Goal: Information Seeking & Learning: Learn about a topic

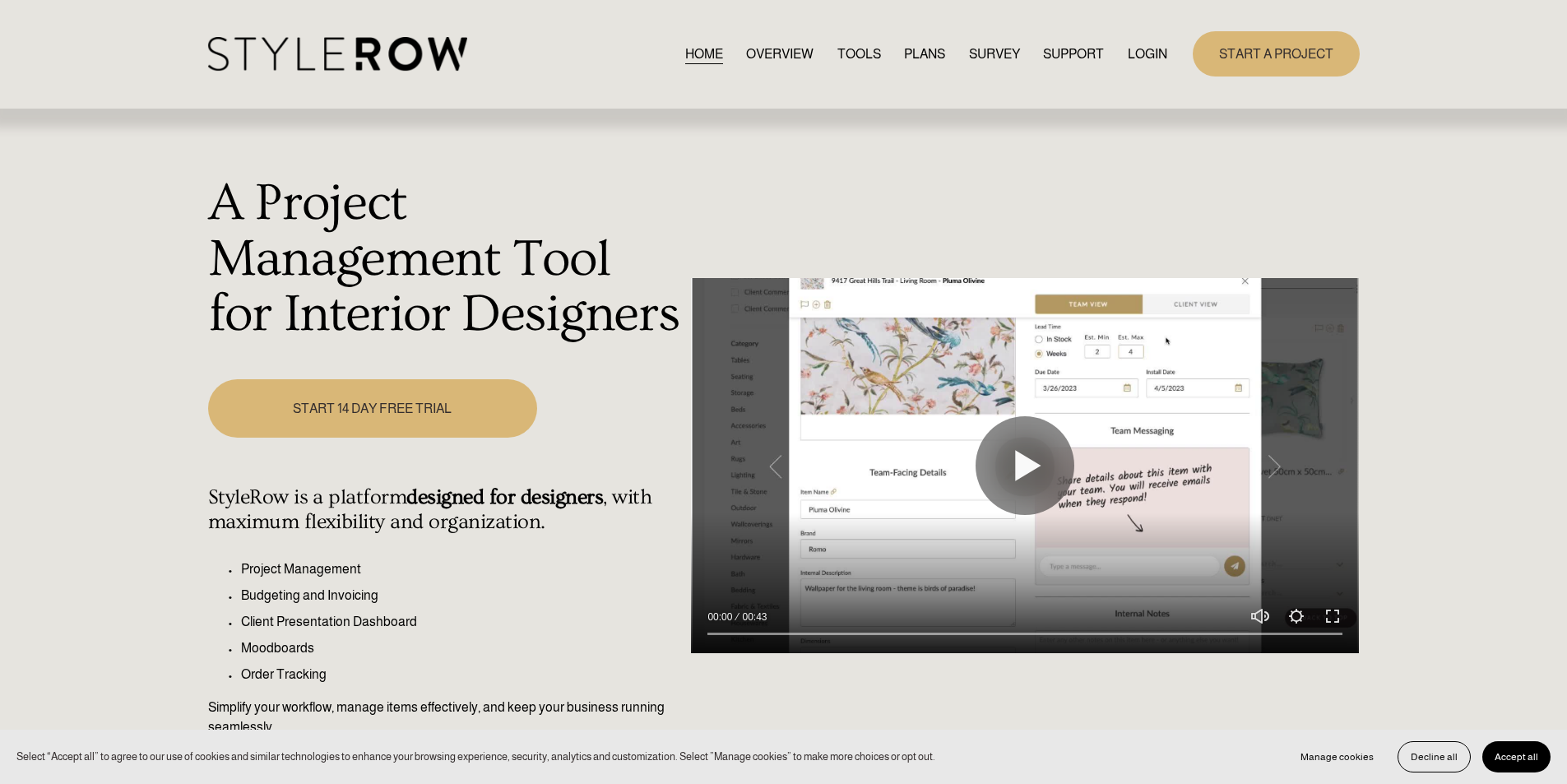
click at [1161, 49] on link "LOGIN" at bounding box center [1147, 53] width 40 height 22
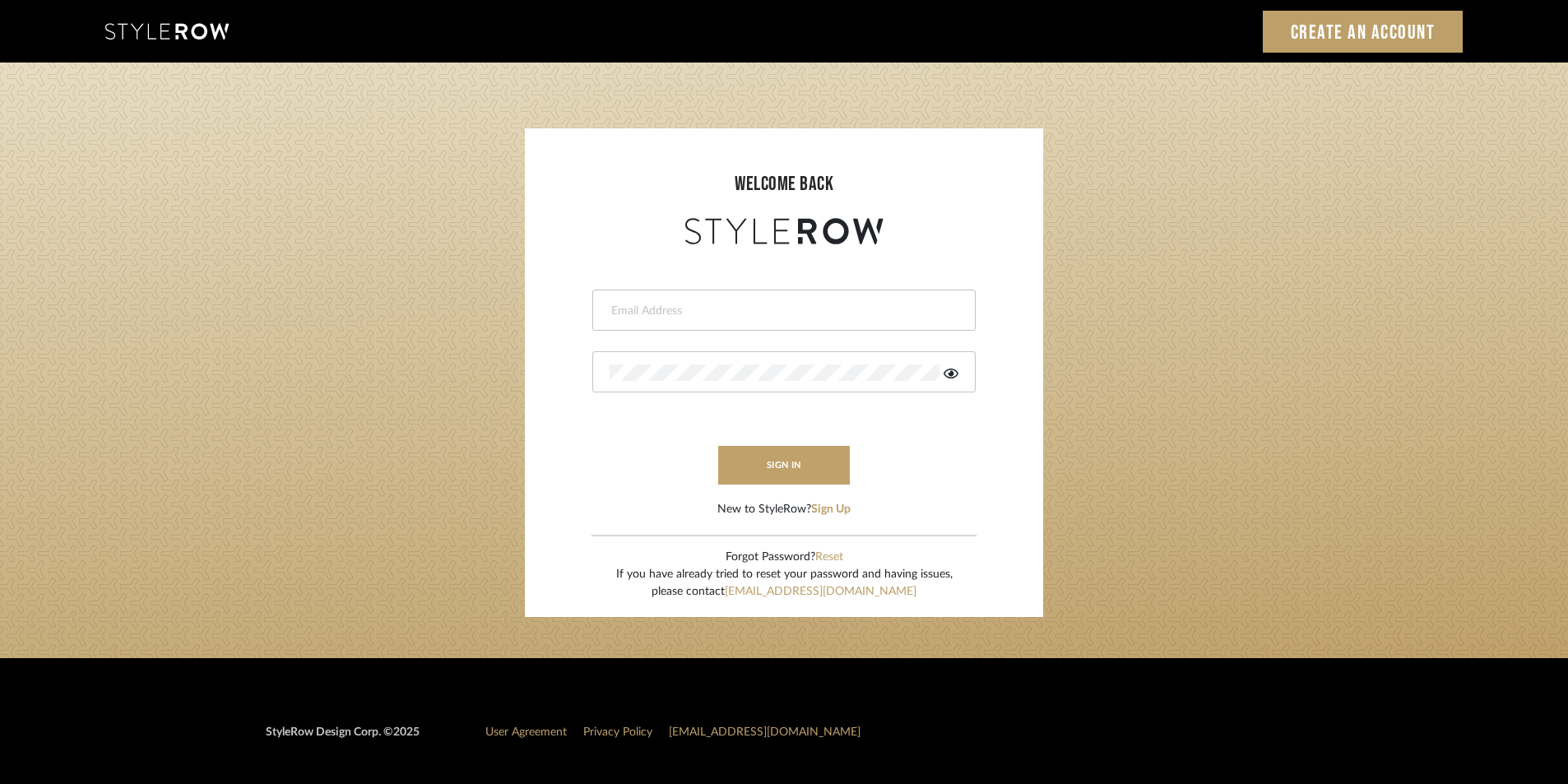
click at [821, 310] on input "email" at bounding box center [782, 310] width 344 height 17
type input "stylerowprojects1@mancini-design.com"
click at [788, 381] on div at bounding box center [784, 372] width 383 height 41
click at [954, 379] on icon at bounding box center [950, 373] width 15 height 13
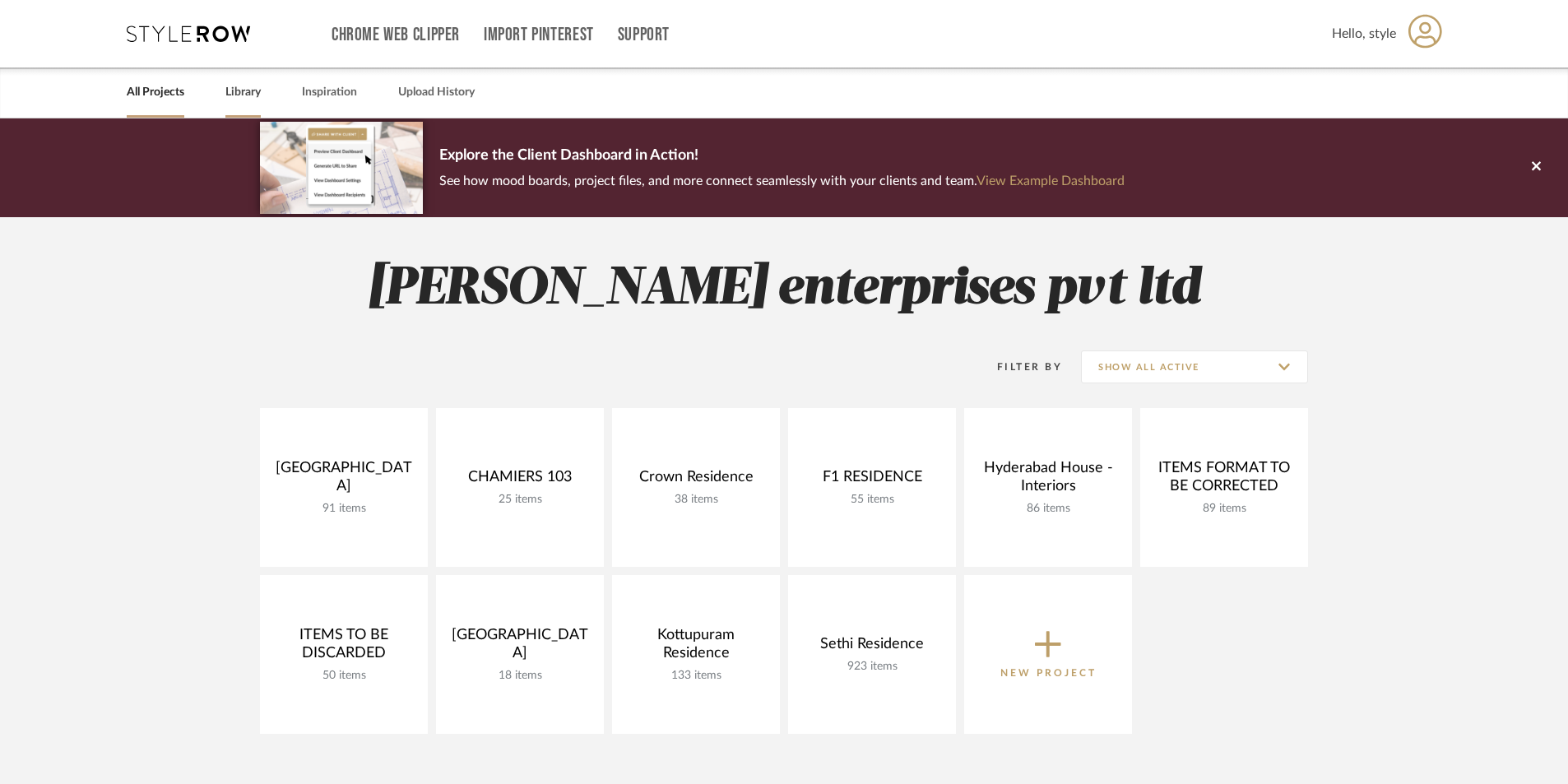
click at [257, 84] on link "Library" at bounding box center [243, 92] width 35 height 22
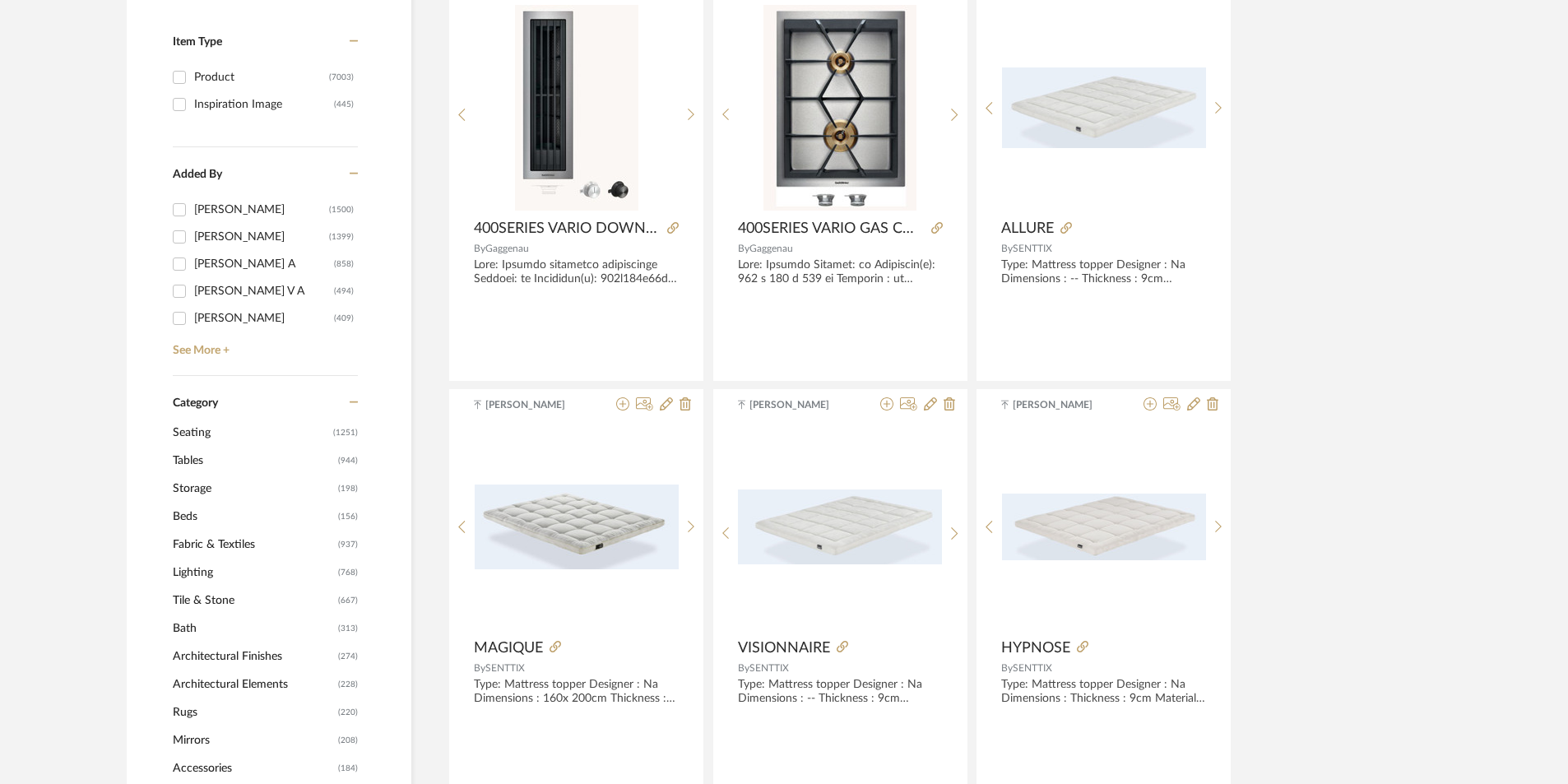
scroll to position [658, 0]
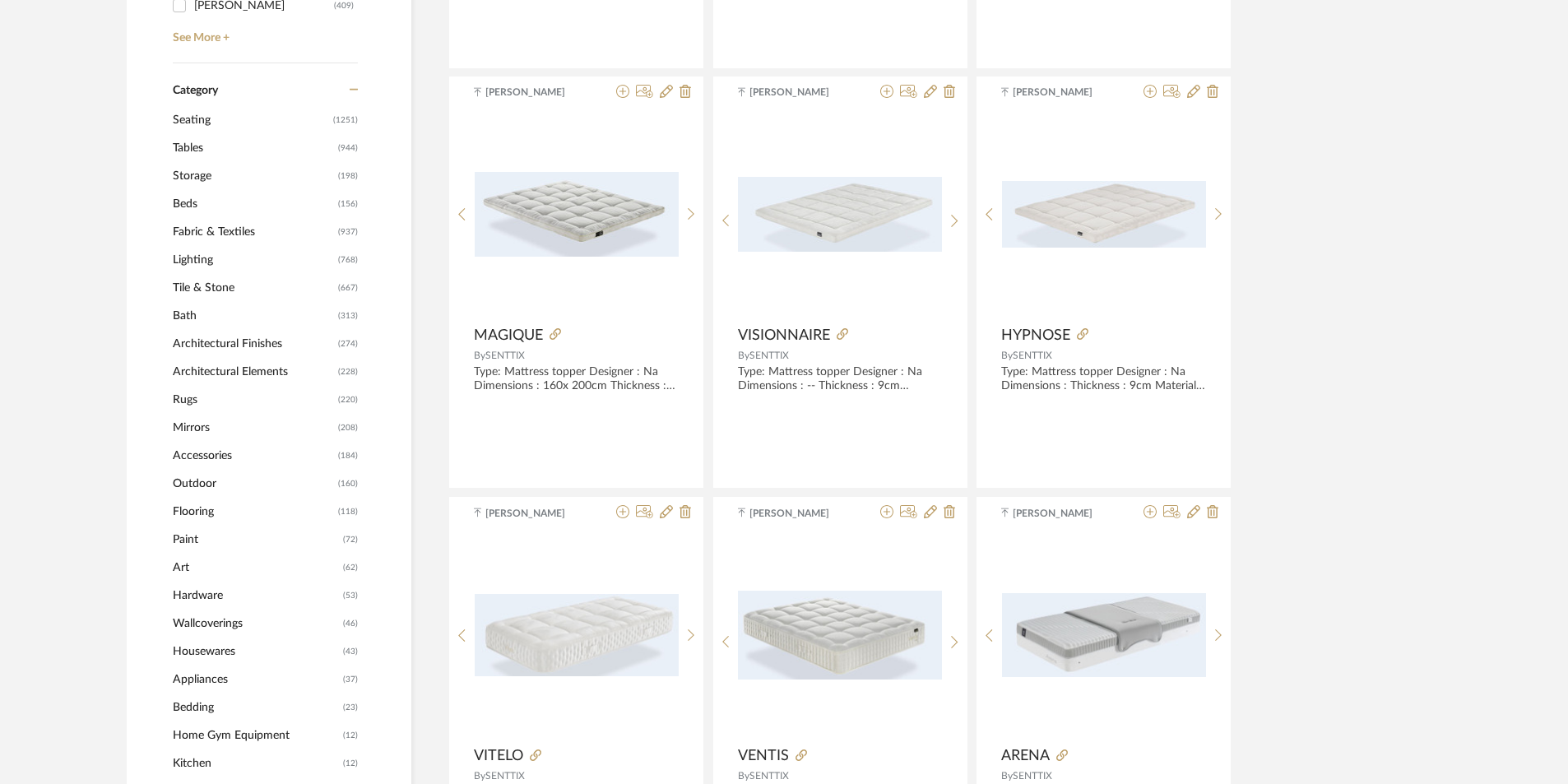
click at [201, 141] on span "Tables" at bounding box center [254, 148] width 162 height 28
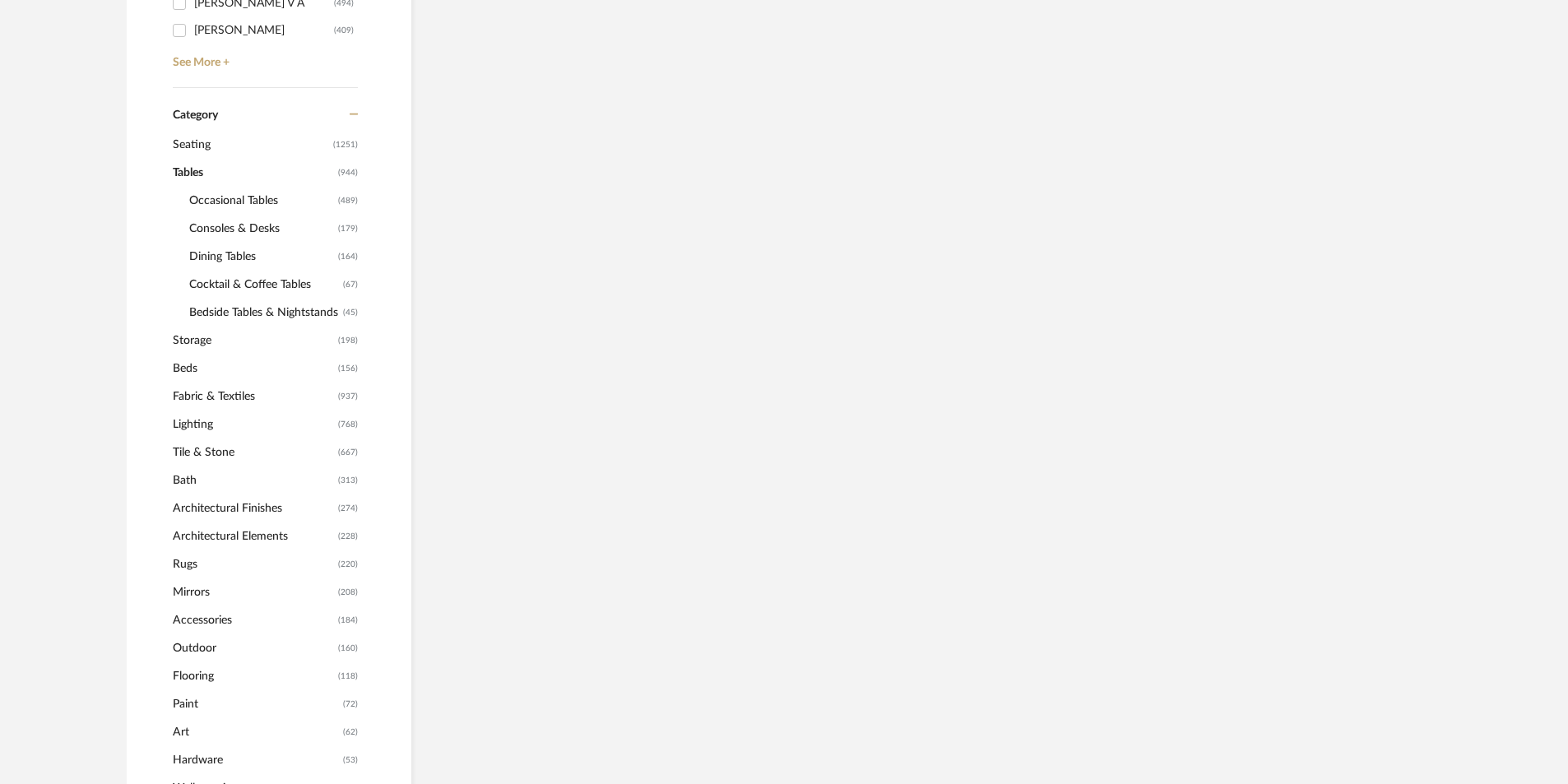
scroll to position [683, 0]
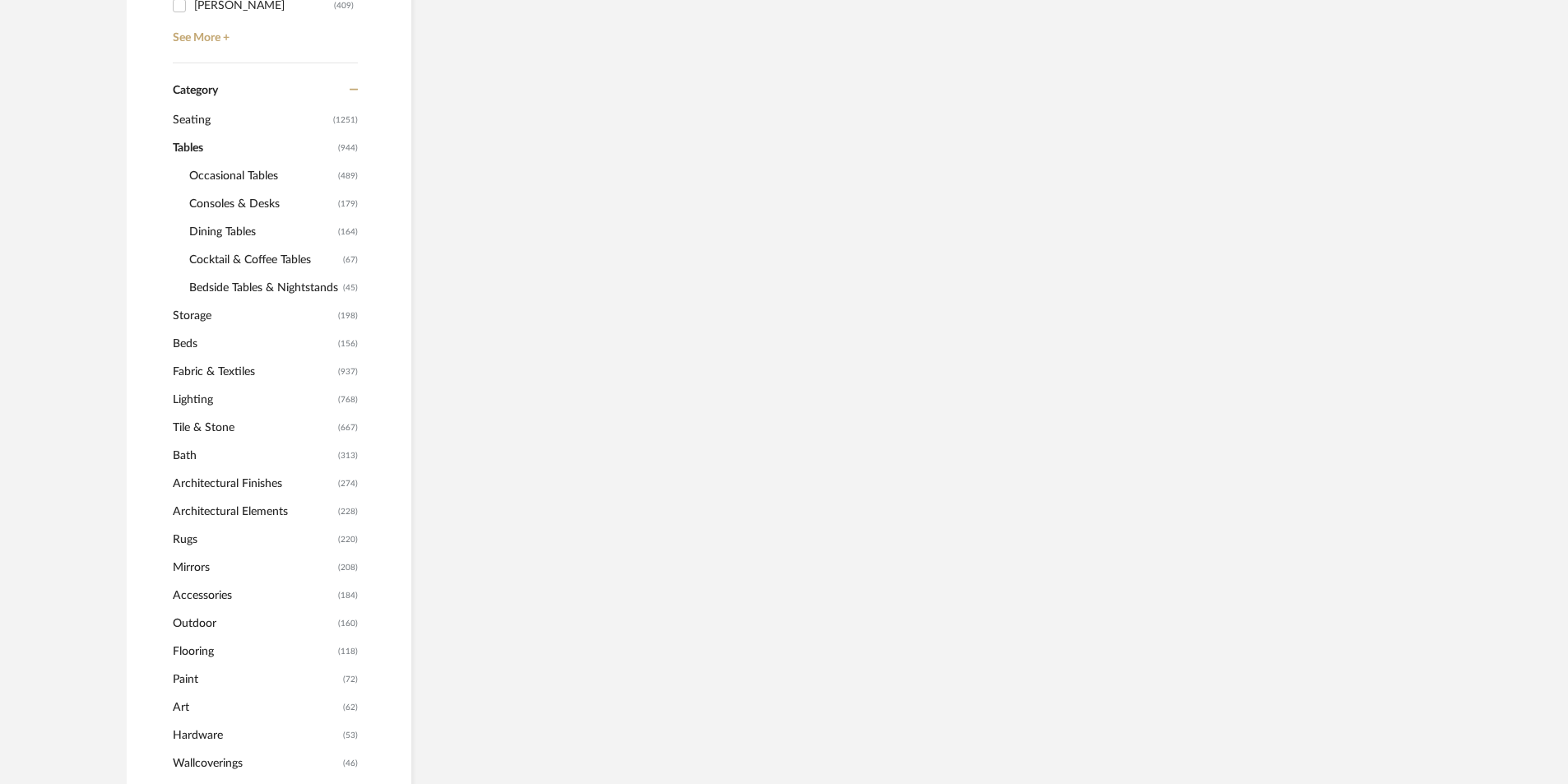
click at [232, 203] on span "Consoles & Desks" at bounding box center [261, 204] width 145 height 28
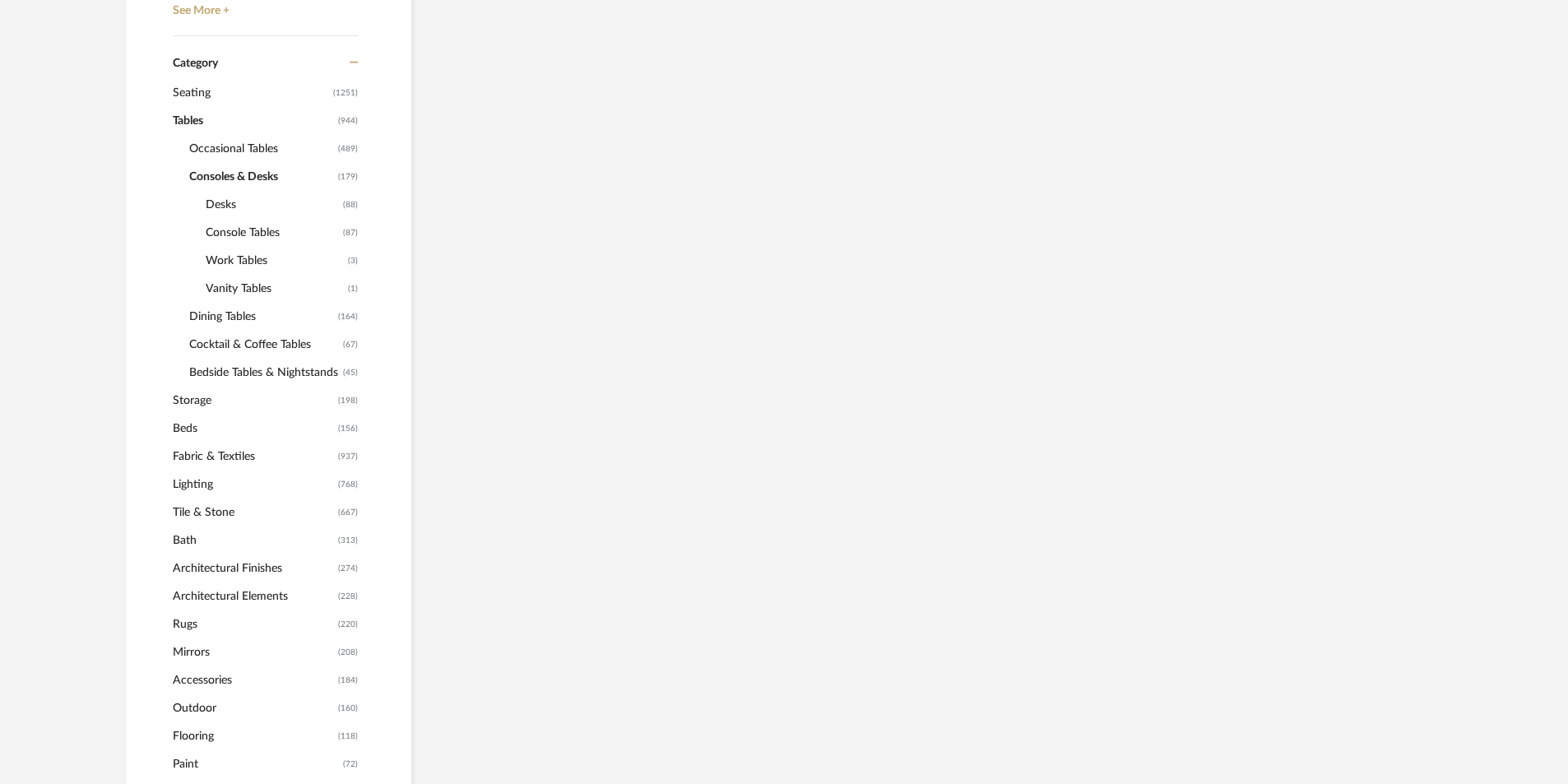
scroll to position [655, 0]
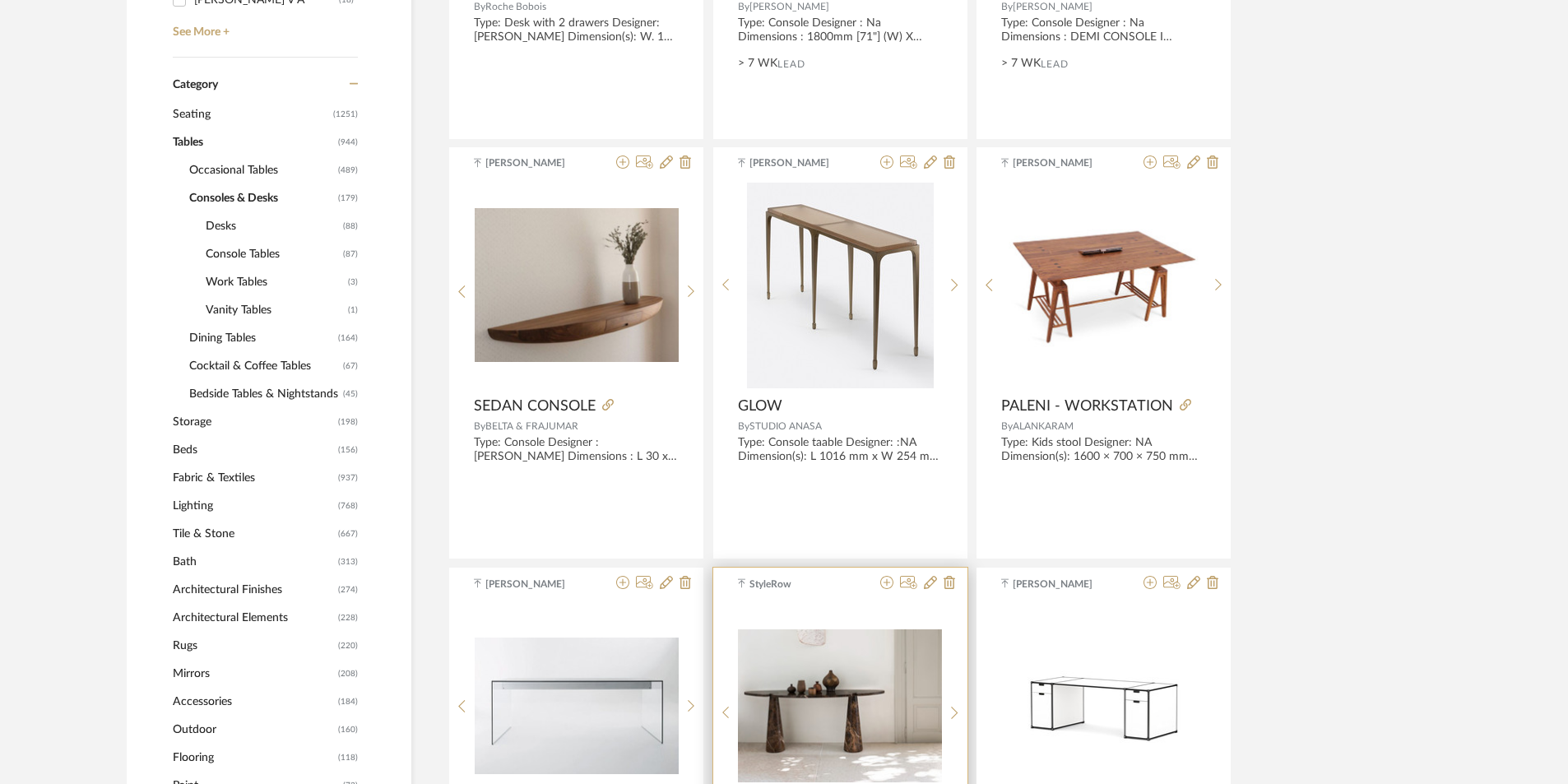
scroll to position [655, 0]
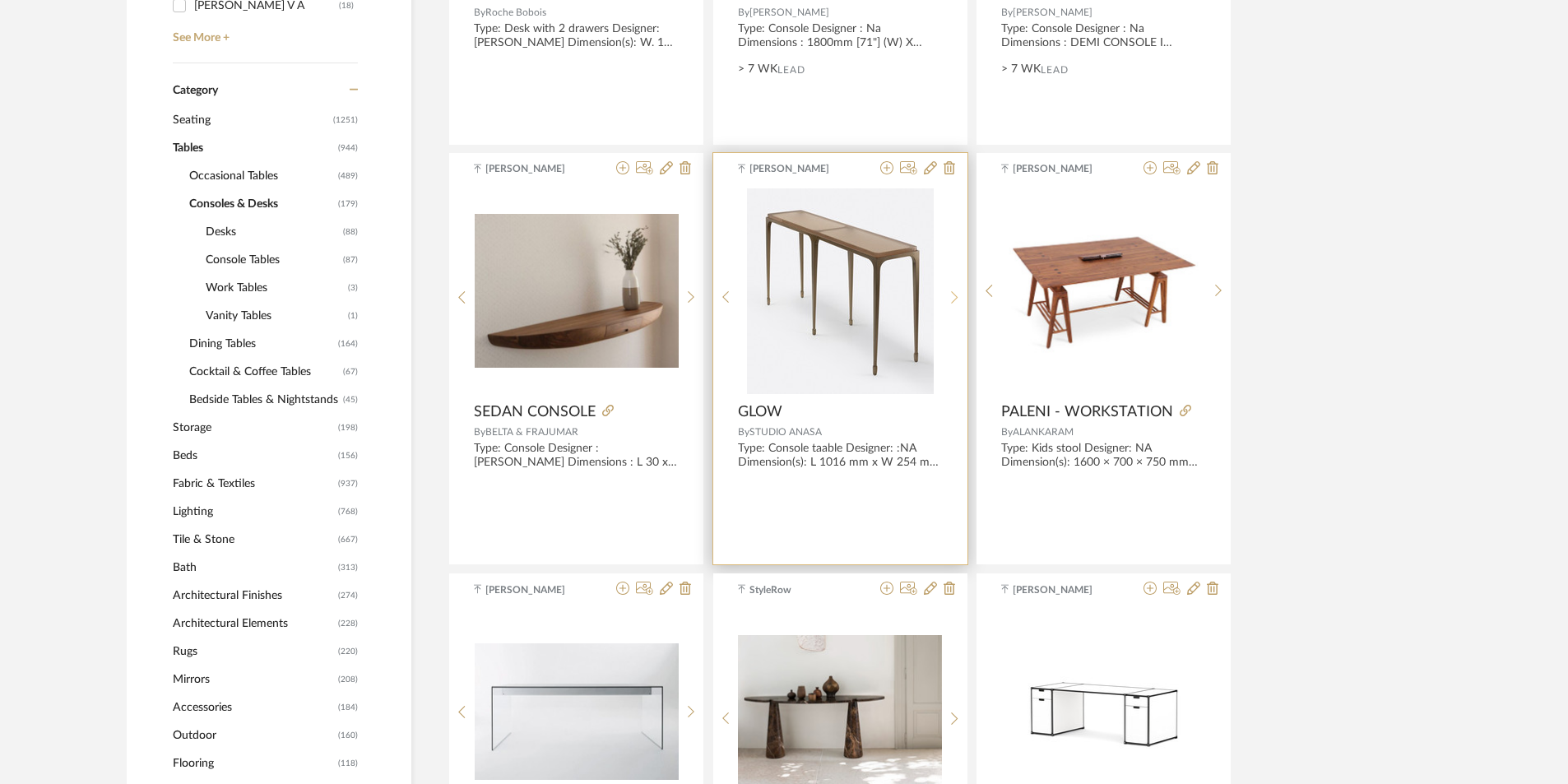
click at [955, 287] on div at bounding box center [955, 297] width 26 height 219
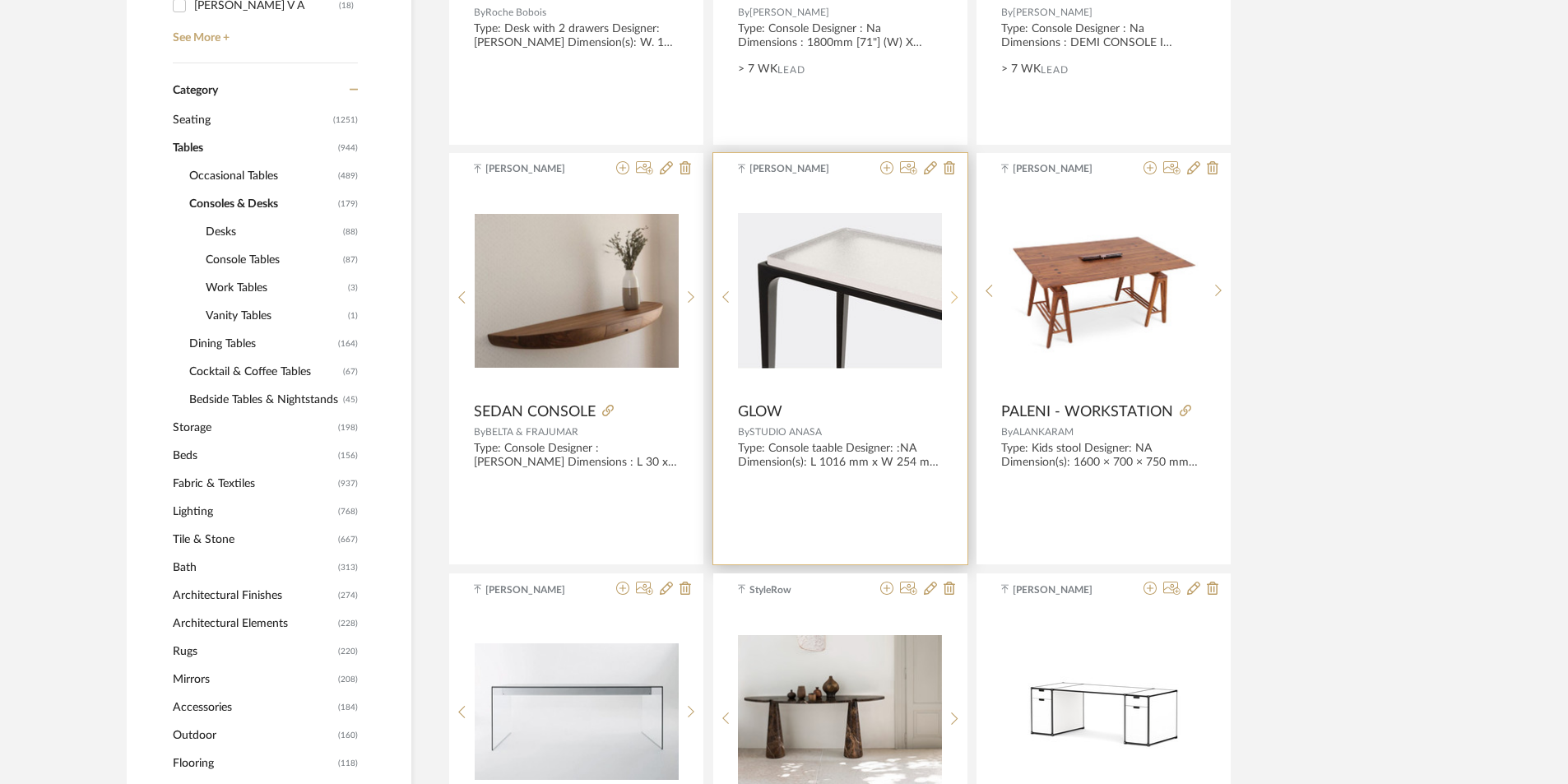
click at [955, 287] on div at bounding box center [955, 297] width 26 height 219
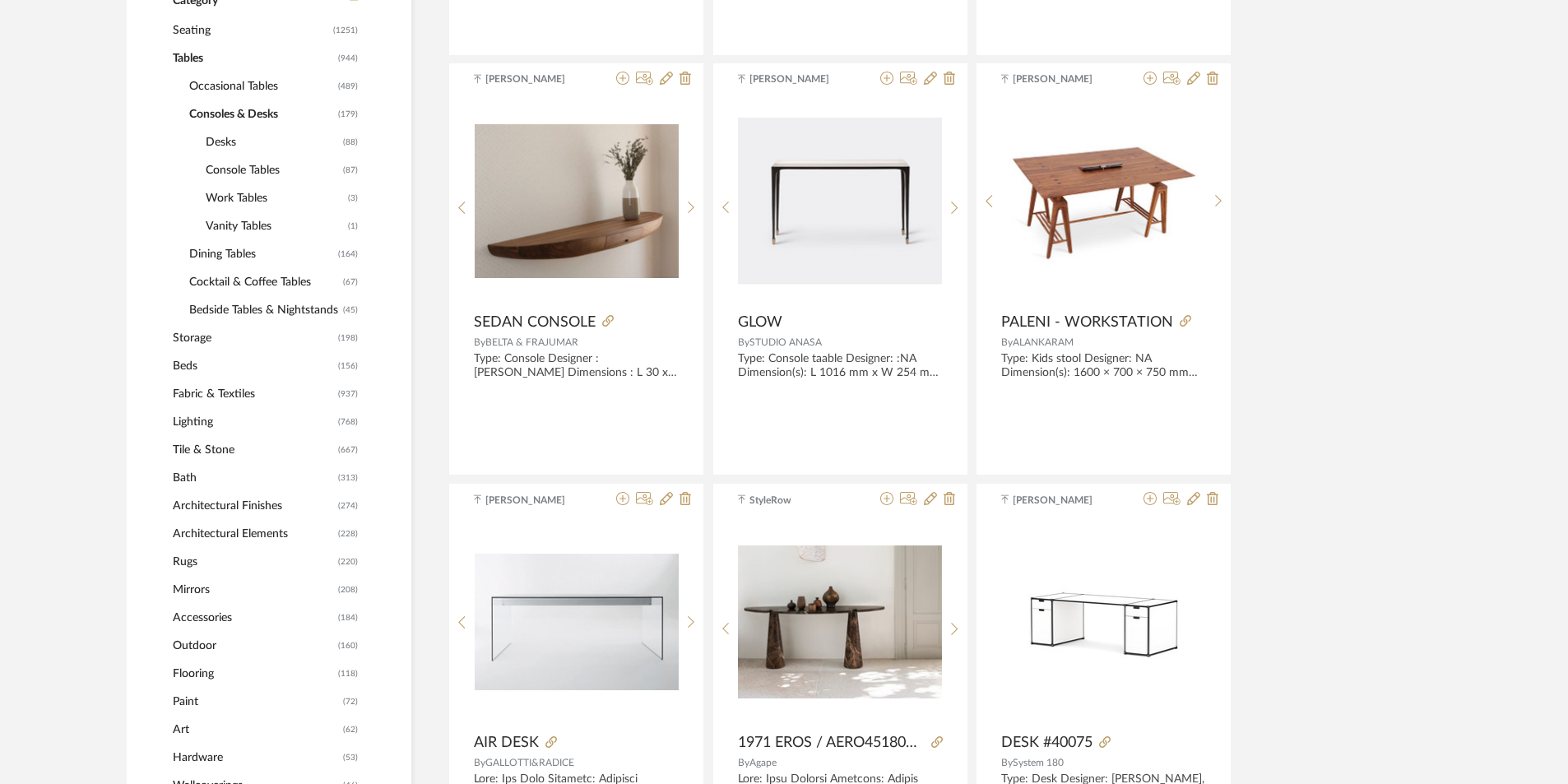
scroll to position [738, 0]
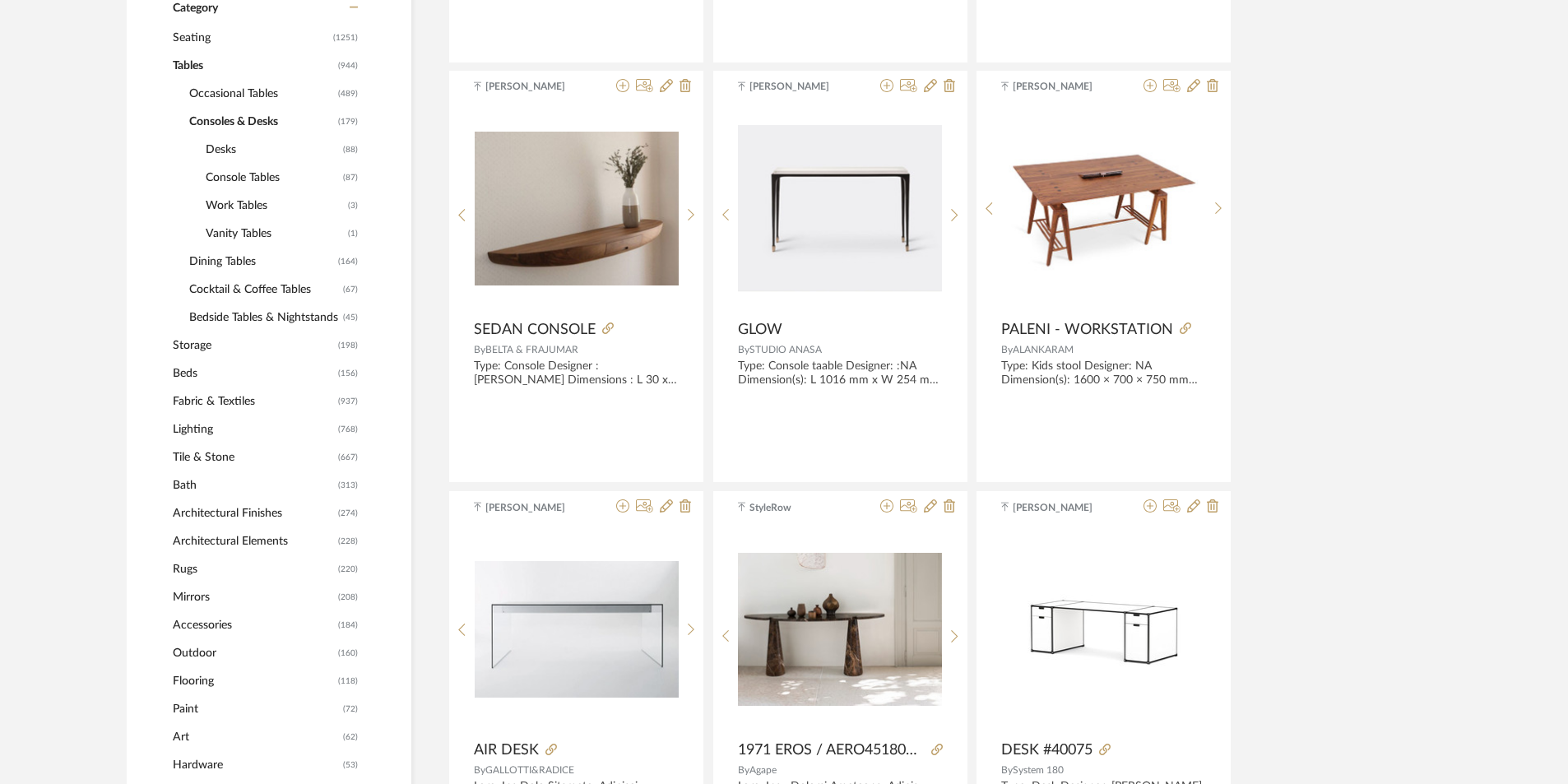
click at [252, 170] on span "Console Tables" at bounding box center [272, 178] width 133 height 28
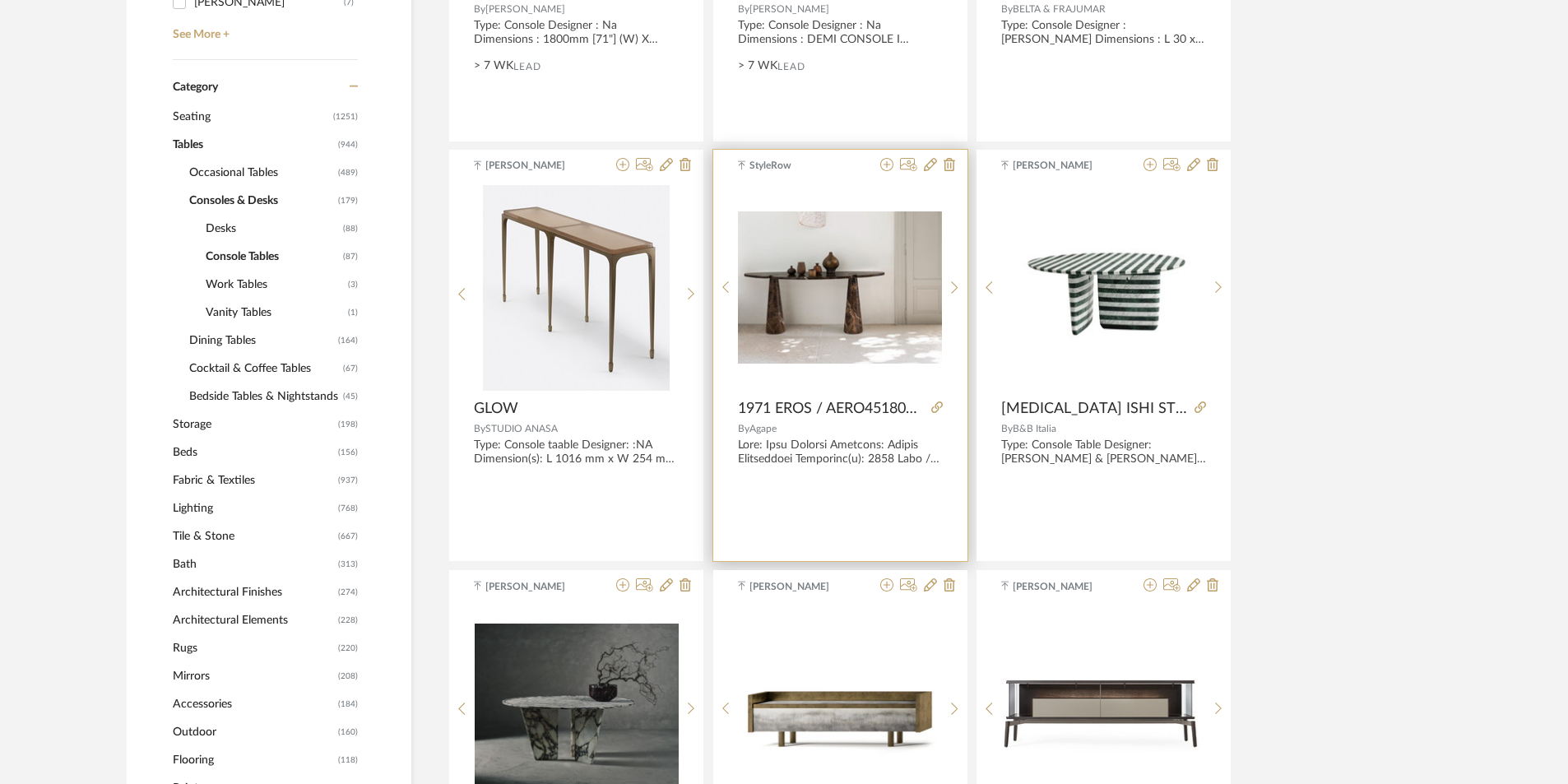
scroll to position [658, 0]
click at [957, 296] on icon at bounding box center [955, 295] width 7 height 14
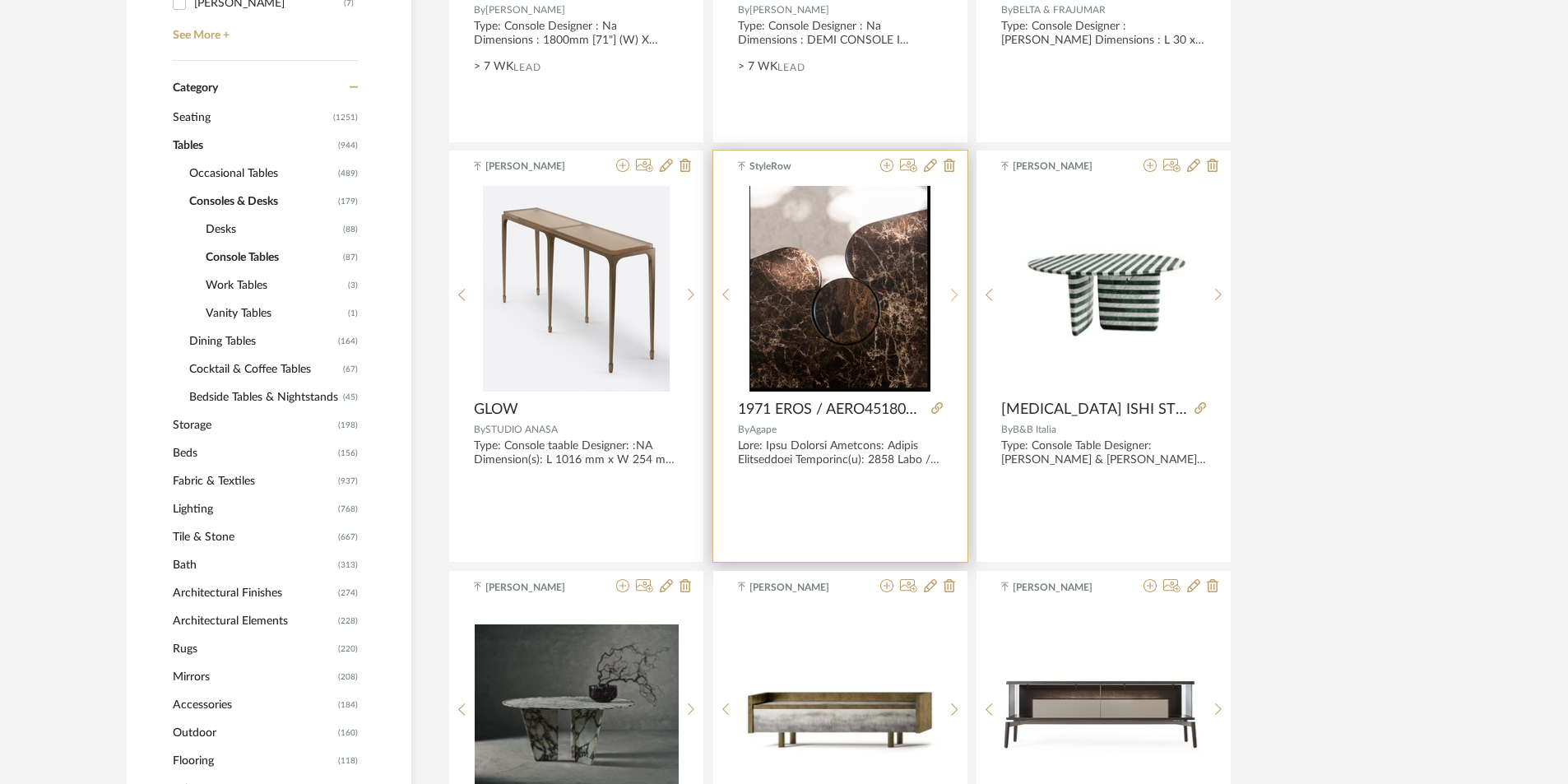
click at [957, 296] on icon at bounding box center [955, 295] width 7 height 14
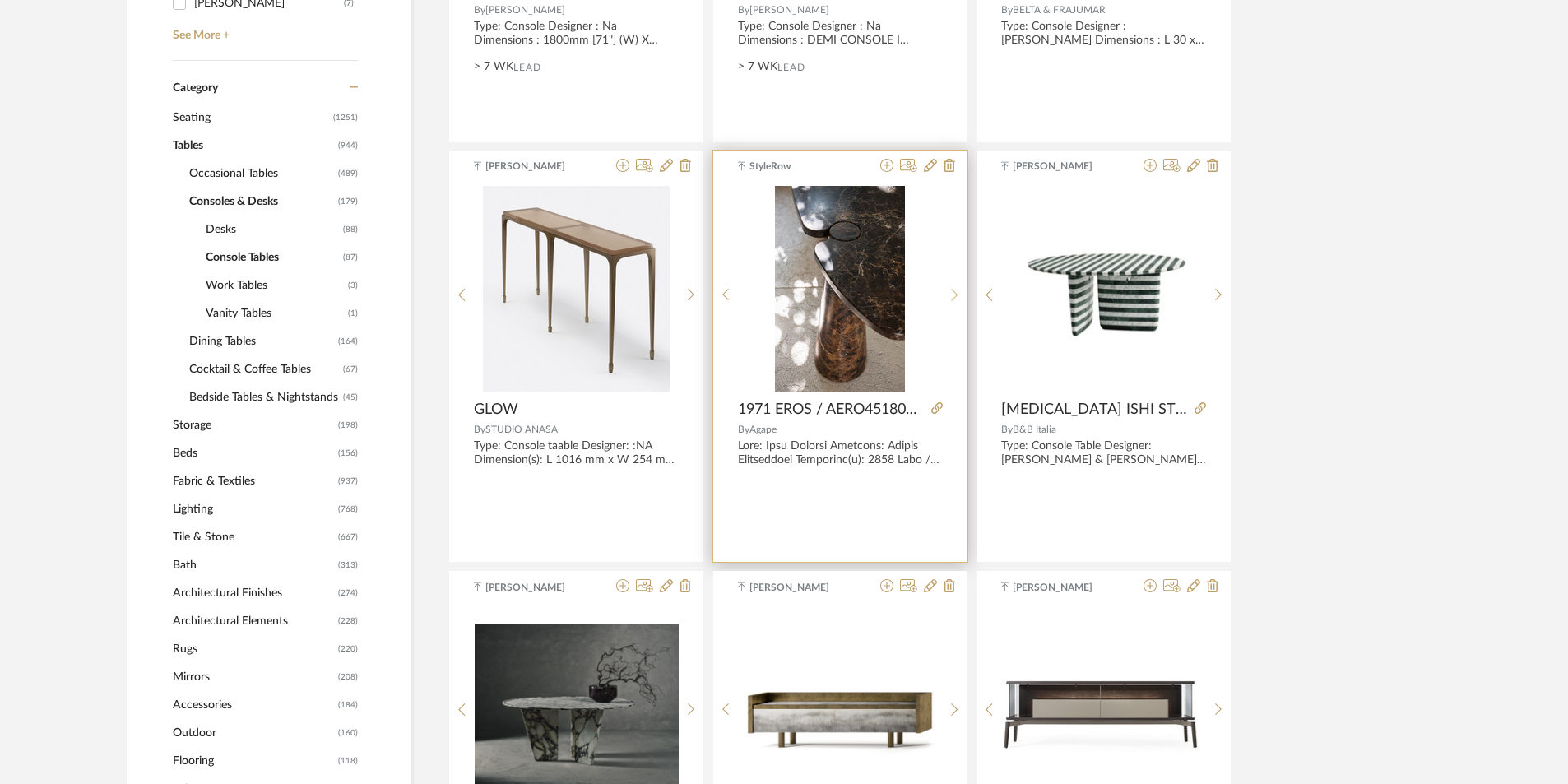
click at [956, 300] on icon at bounding box center [955, 295] width 7 height 14
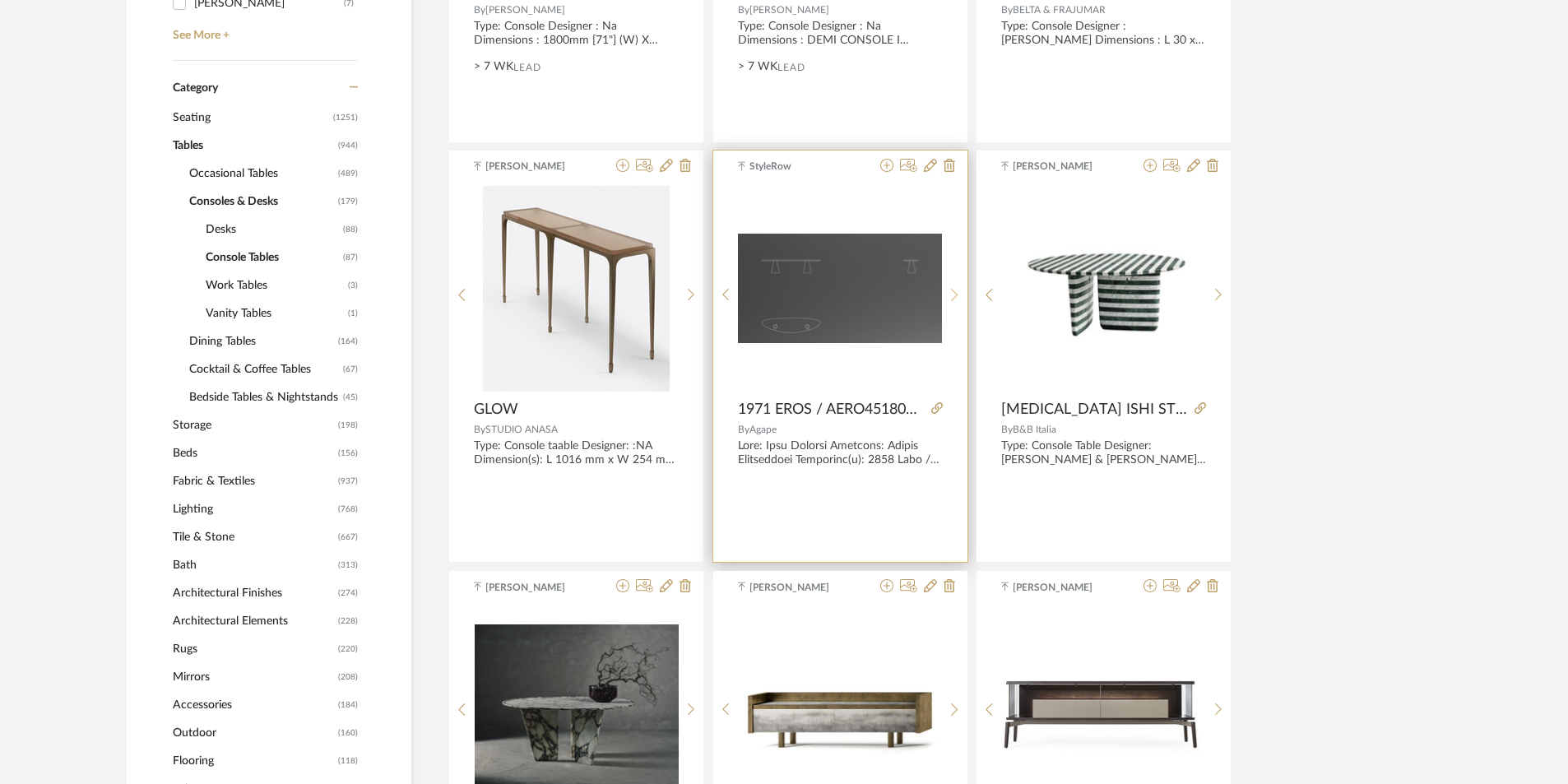
click at [956, 301] on icon at bounding box center [955, 295] width 7 height 14
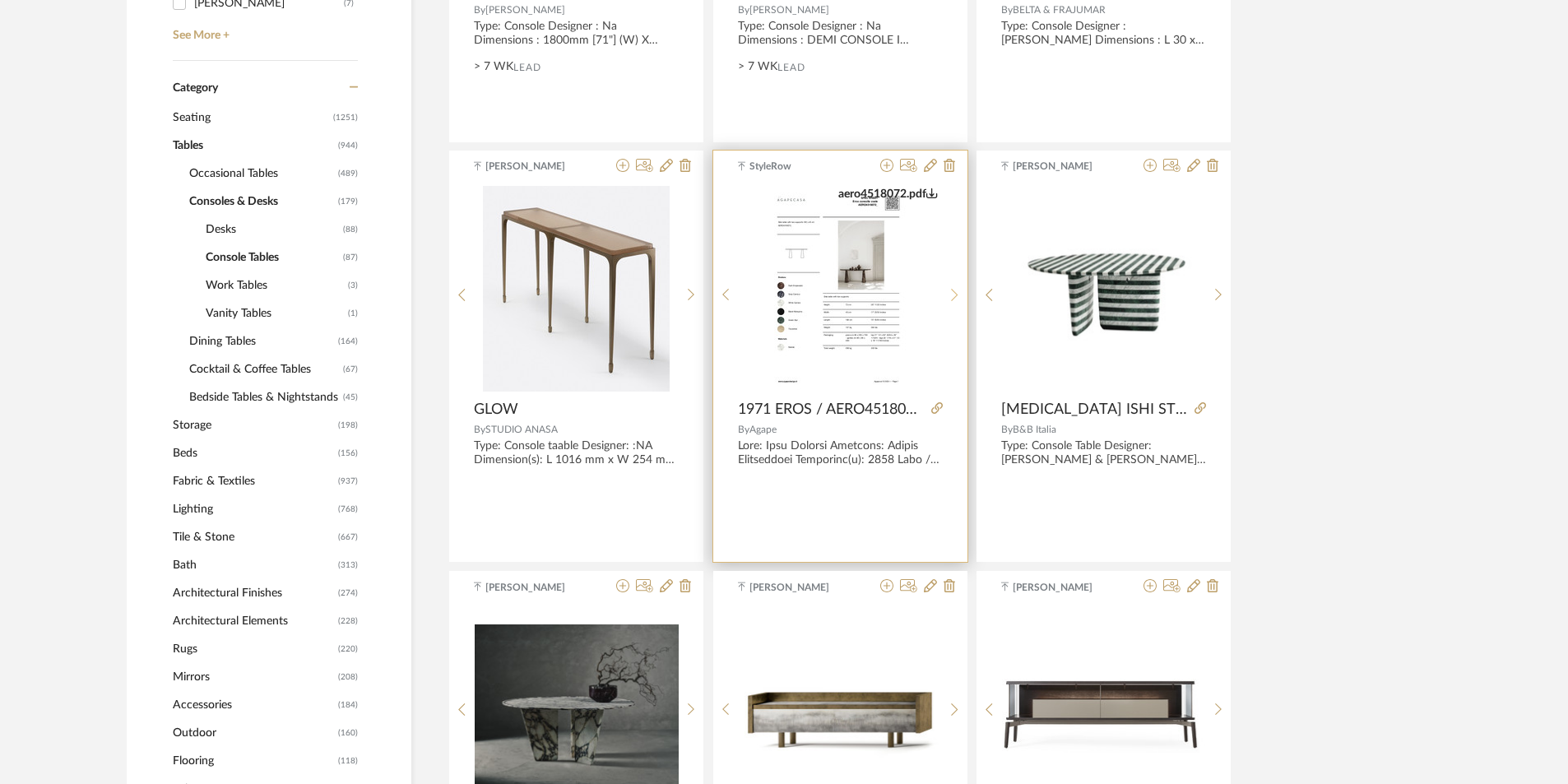
click at [956, 301] on icon at bounding box center [955, 295] width 7 height 14
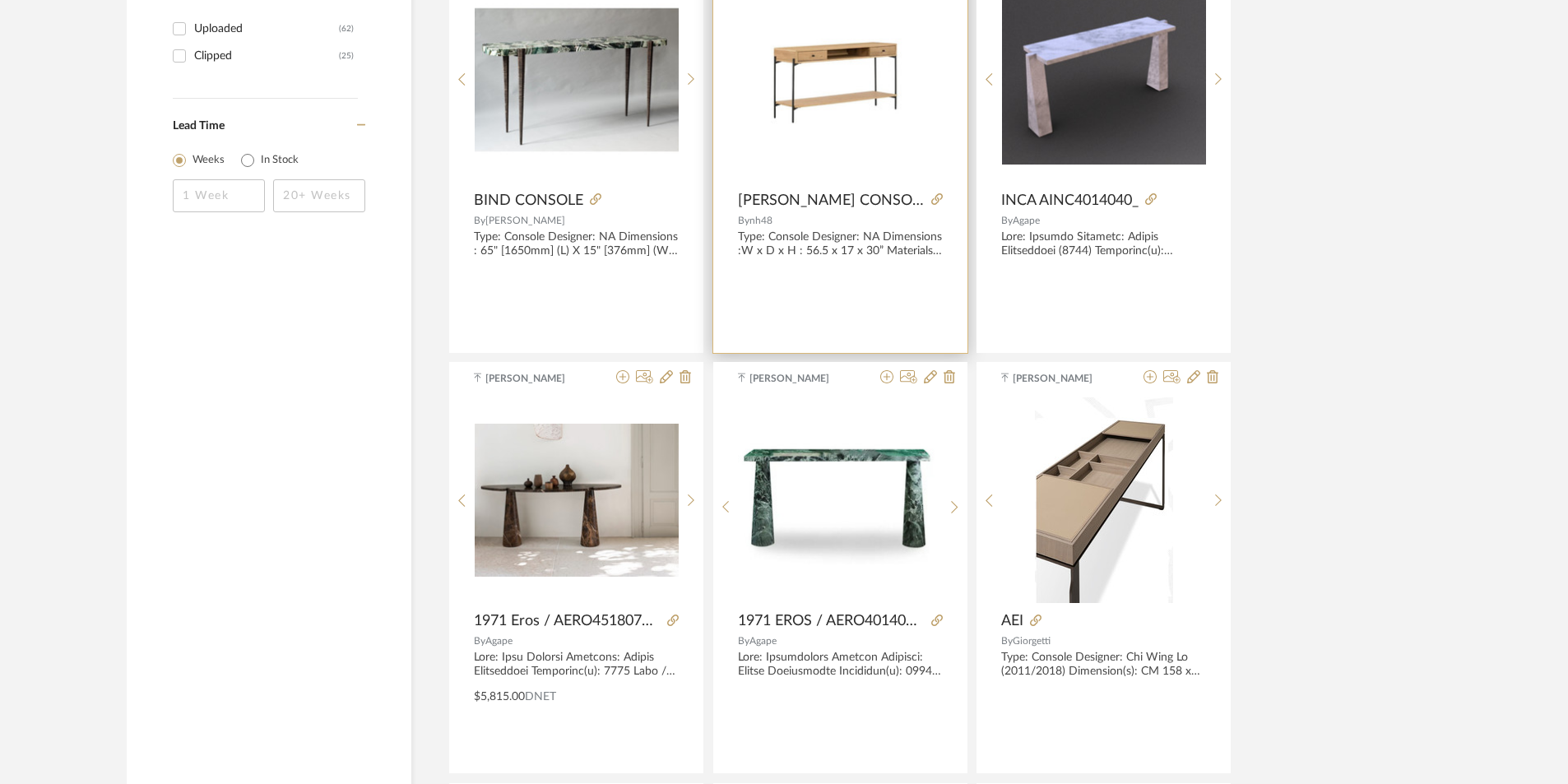
scroll to position [2795, 0]
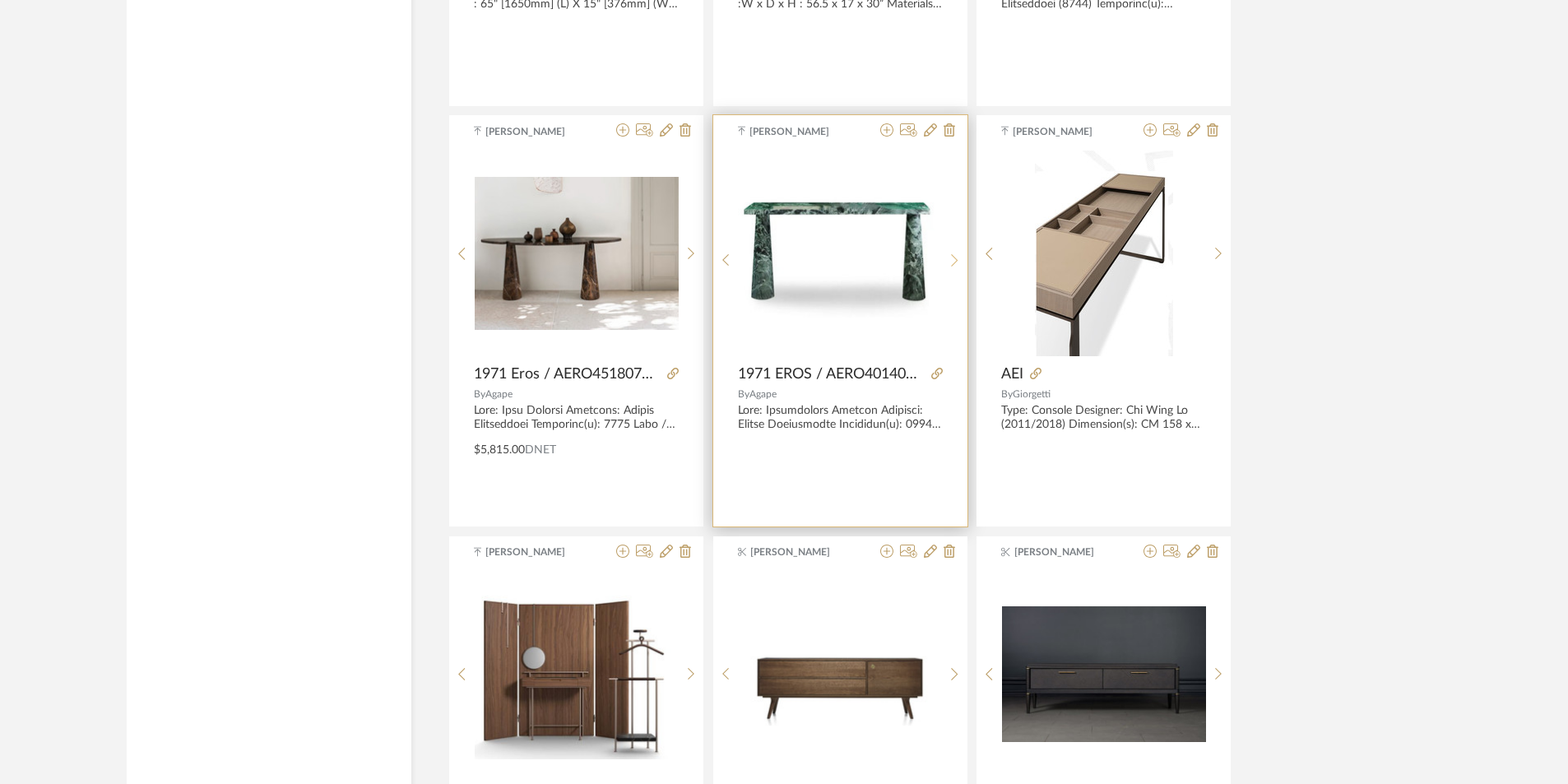
click at [962, 263] on sr-next-btn at bounding box center [955, 261] width 26 height 14
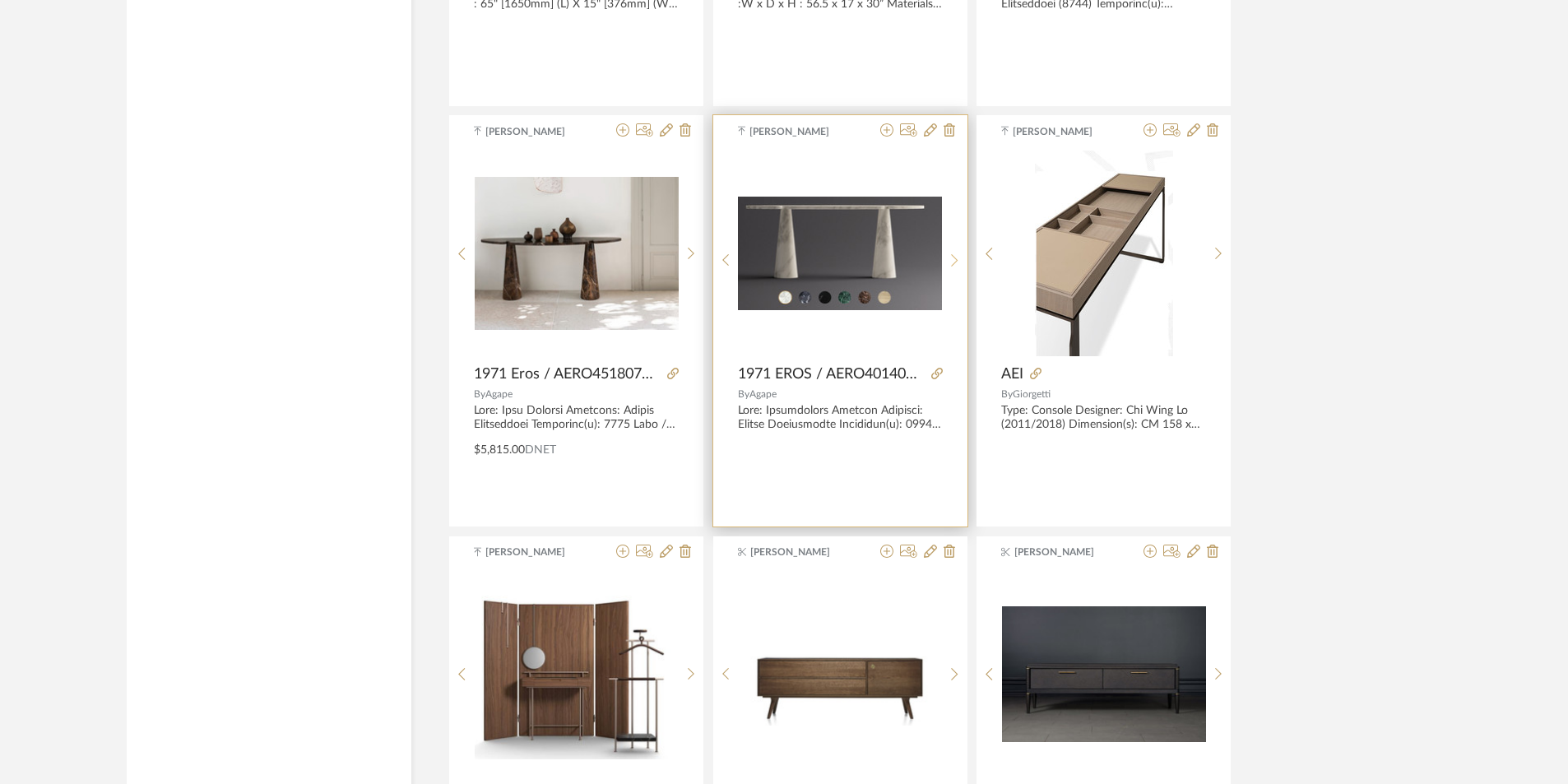
click at [963, 264] on sr-next-btn at bounding box center [955, 261] width 26 height 14
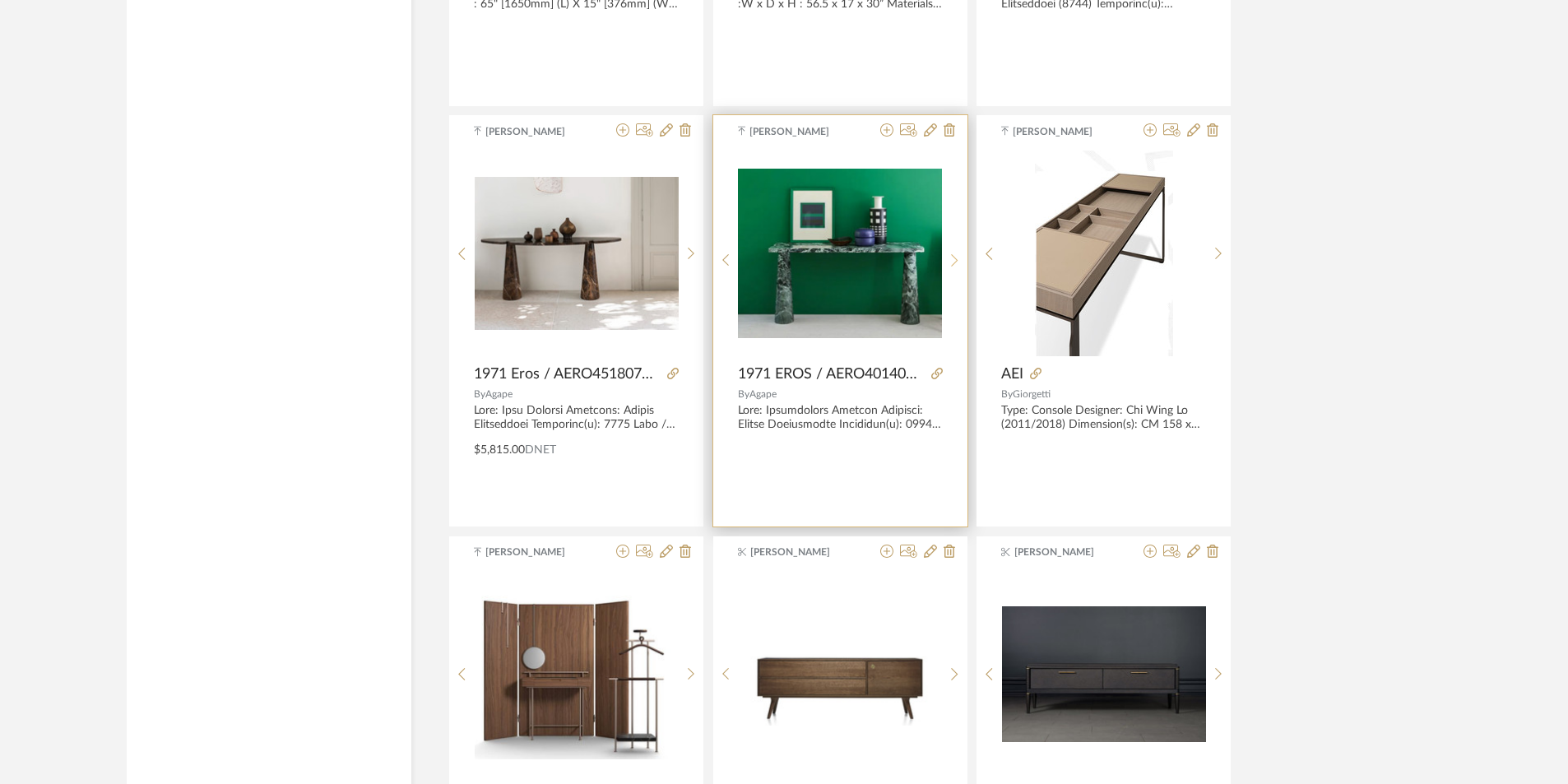
click at [952, 263] on icon at bounding box center [955, 261] width 7 height 14
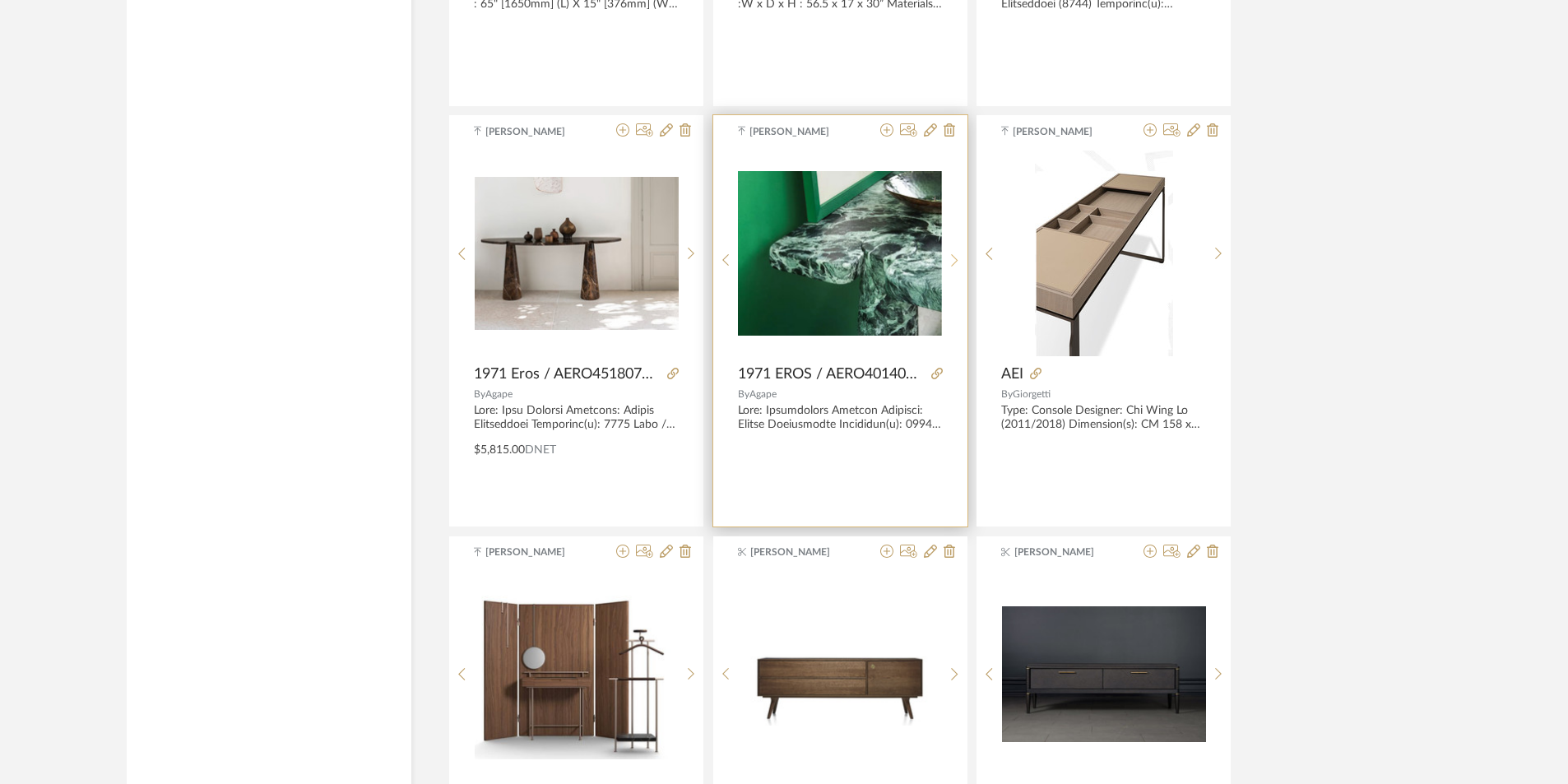
click at [952, 263] on icon at bounding box center [955, 261] width 7 height 14
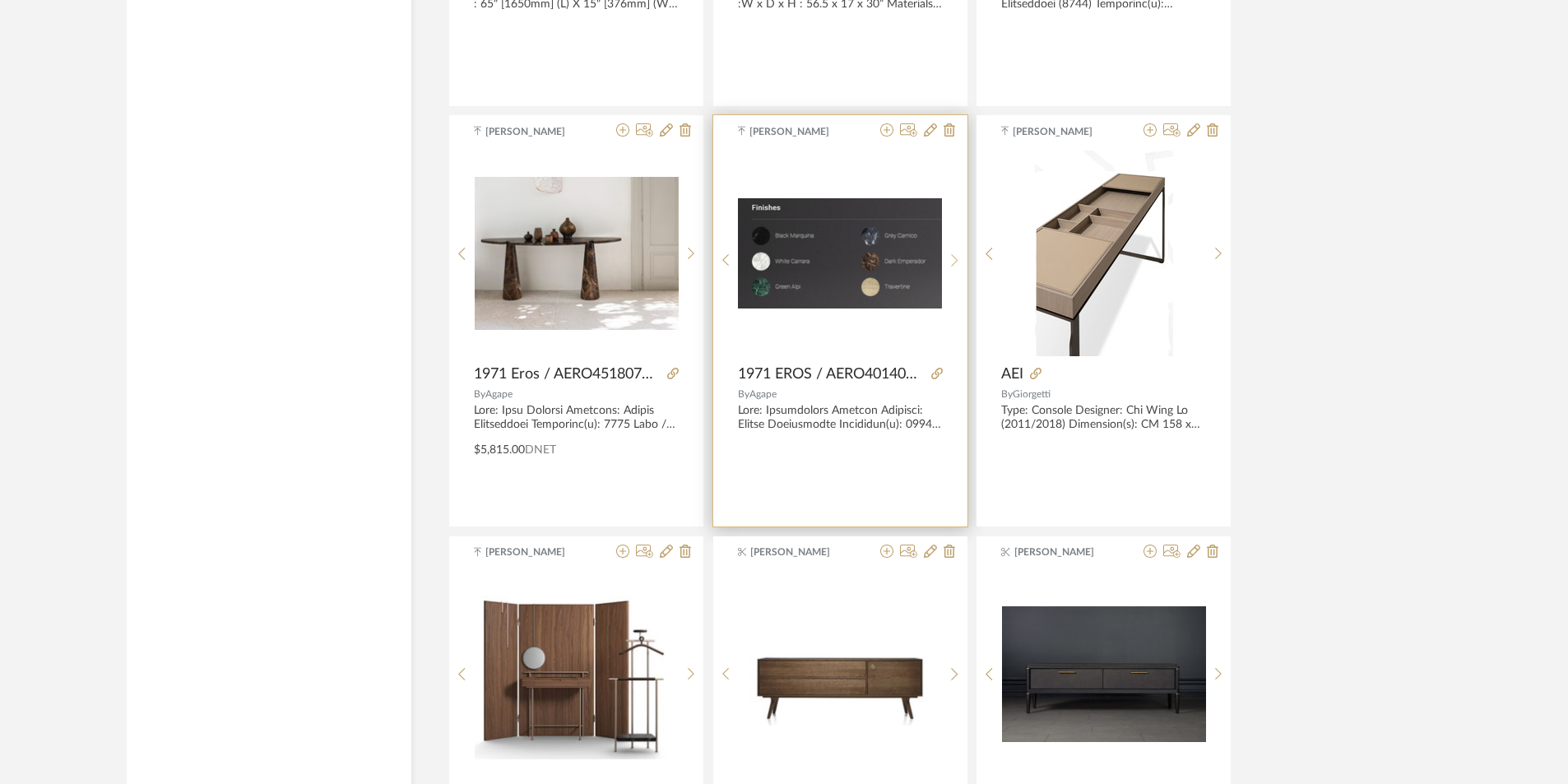
click at [952, 266] on icon at bounding box center [955, 261] width 7 height 14
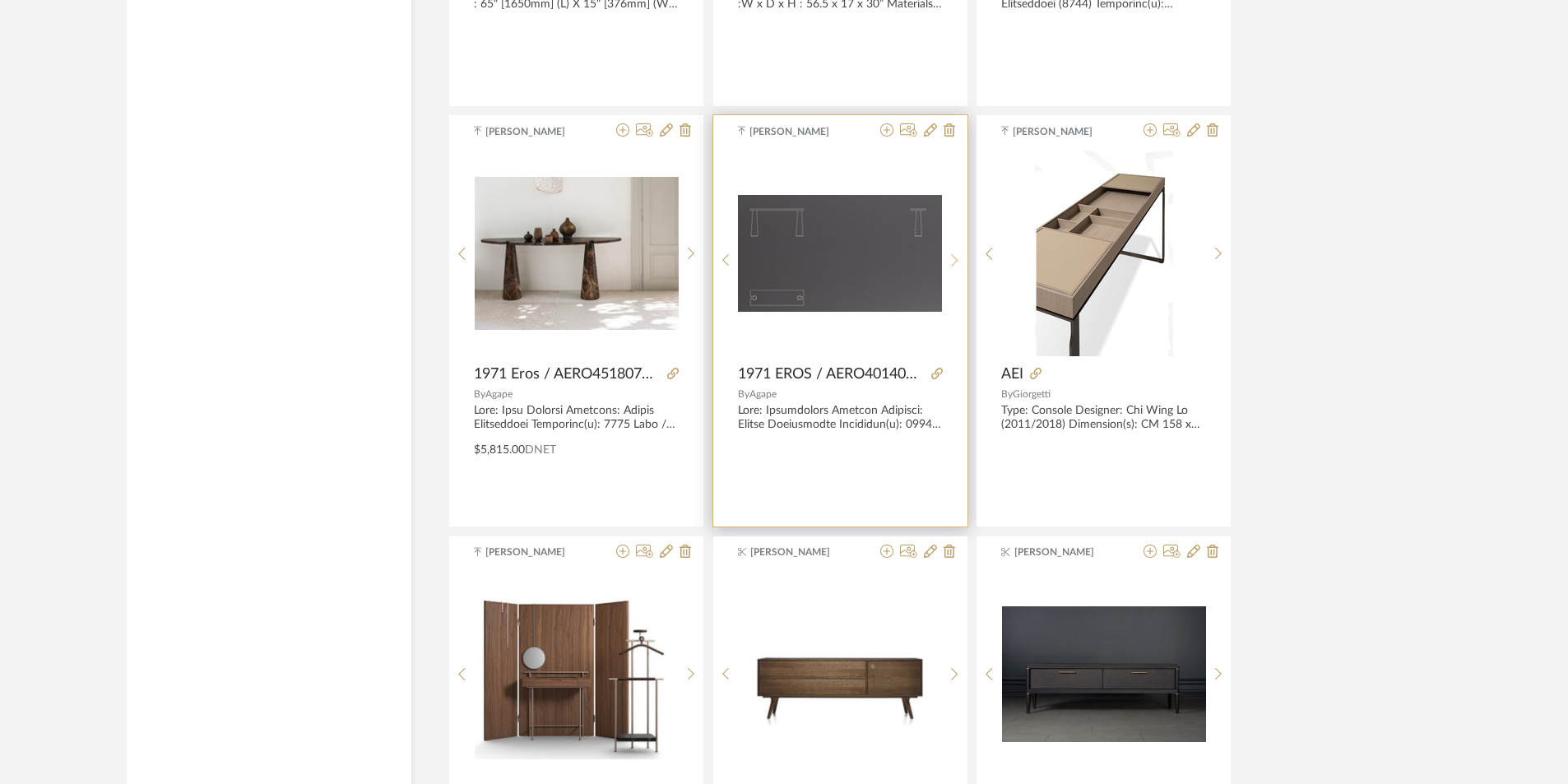
click at [952, 267] on div at bounding box center [955, 260] width 26 height 219
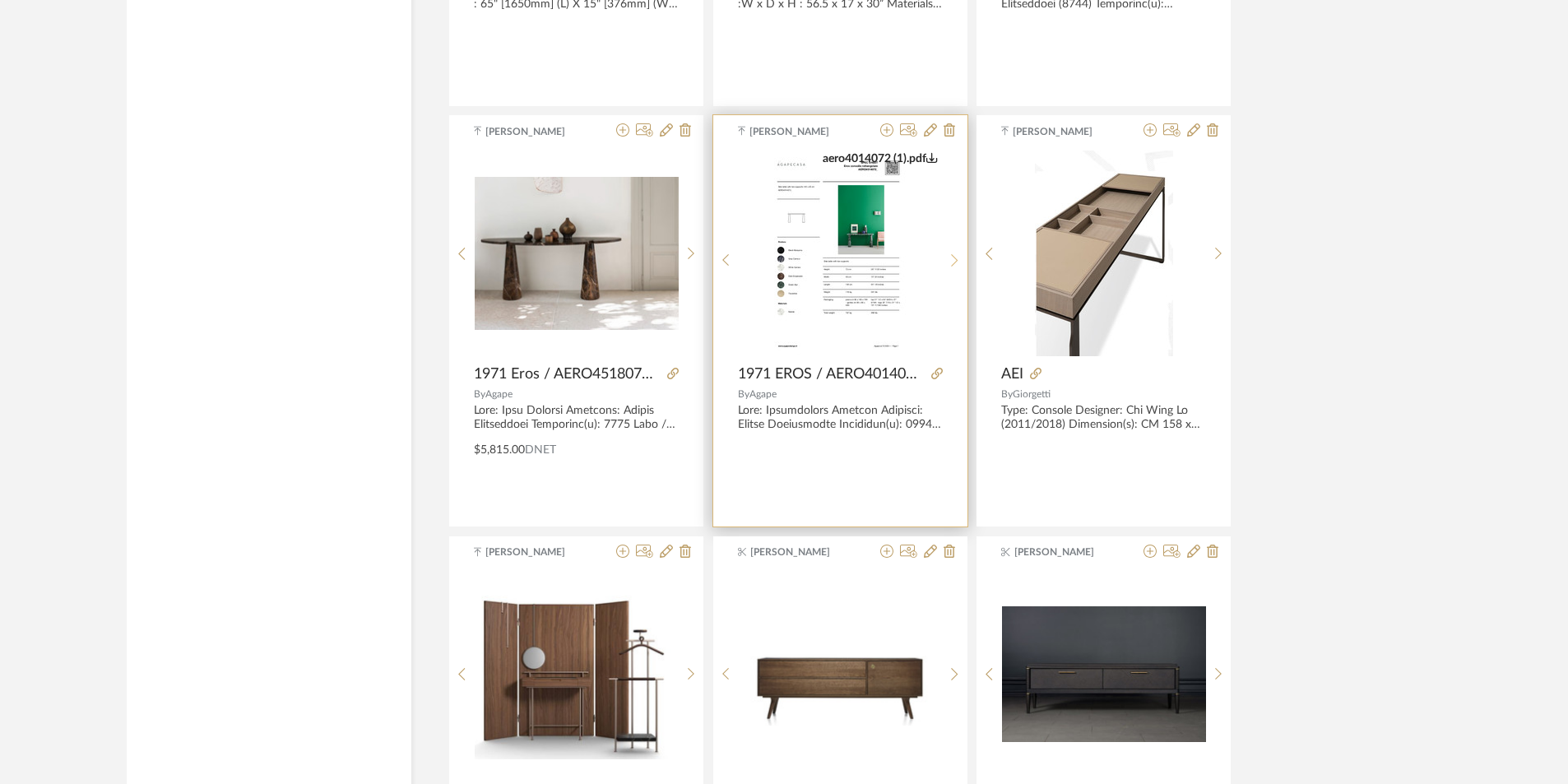
click at [952, 267] on div at bounding box center [955, 260] width 26 height 219
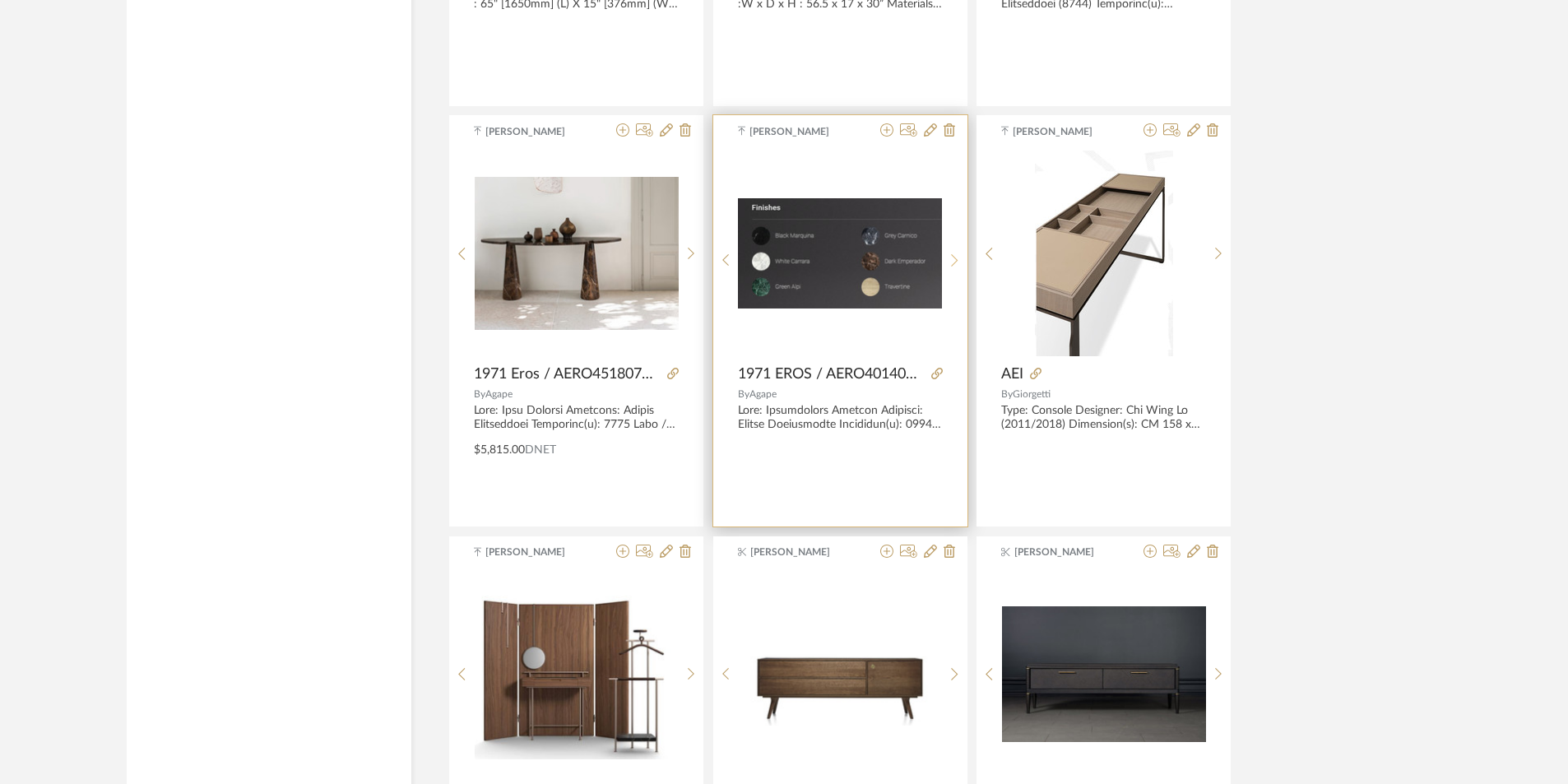
click at [952, 267] on div at bounding box center [955, 260] width 26 height 219
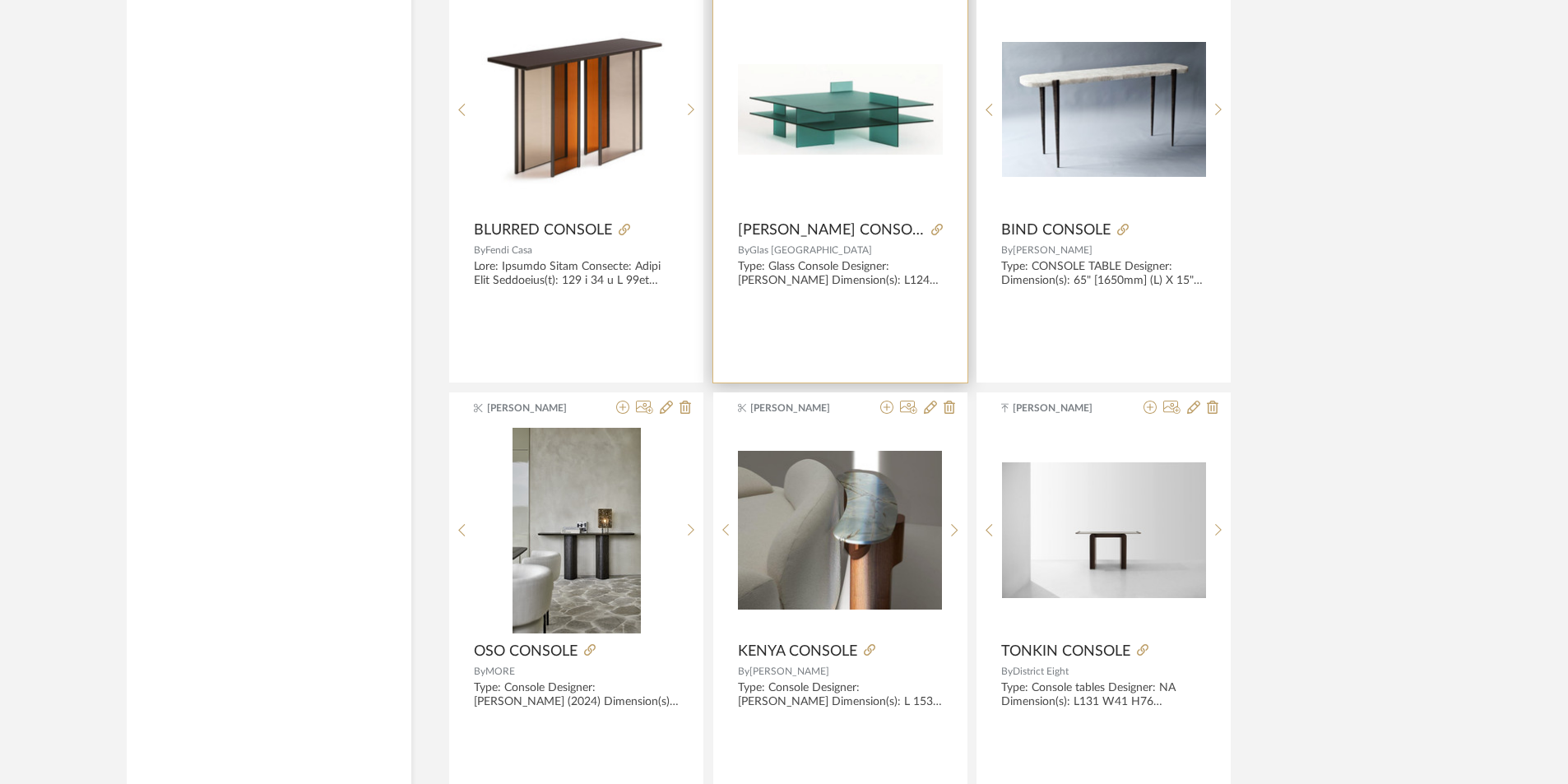
scroll to position [3783, 0]
